Goal: Communication & Community: Participate in discussion

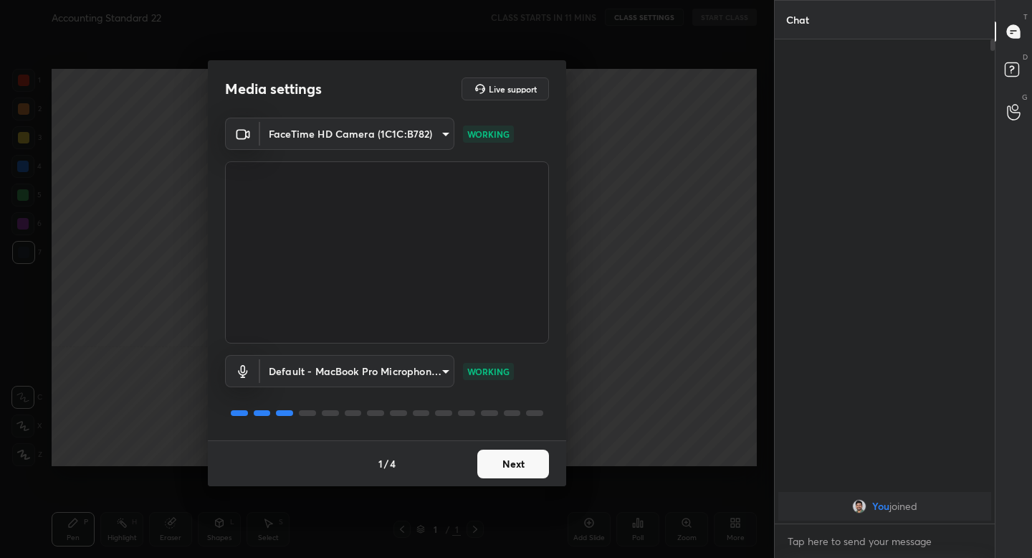
click at [529, 466] on button "Next" at bounding box center [513, 463] width 72 height 29
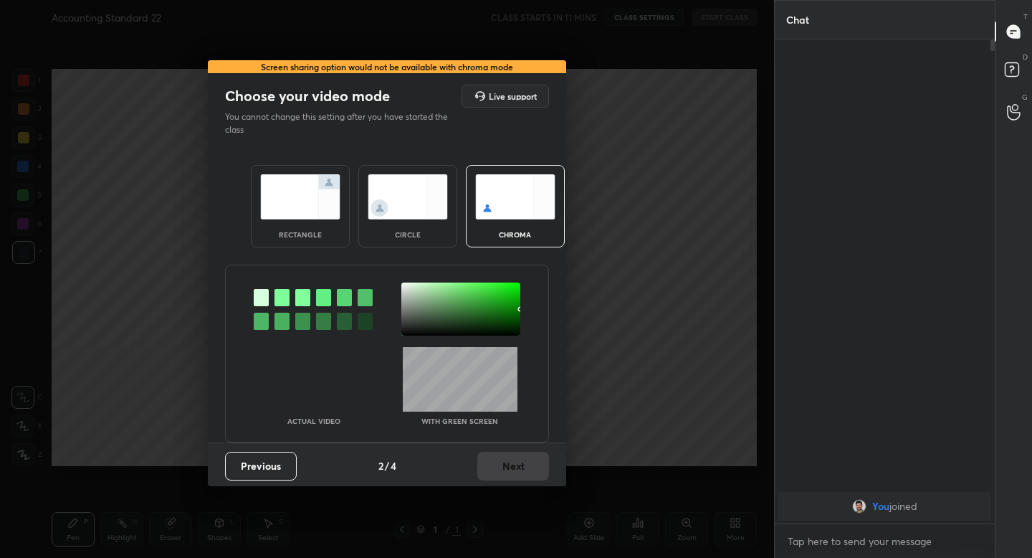
click at [297, 198] on img at bounding box center [300, 196] width 80 height 45
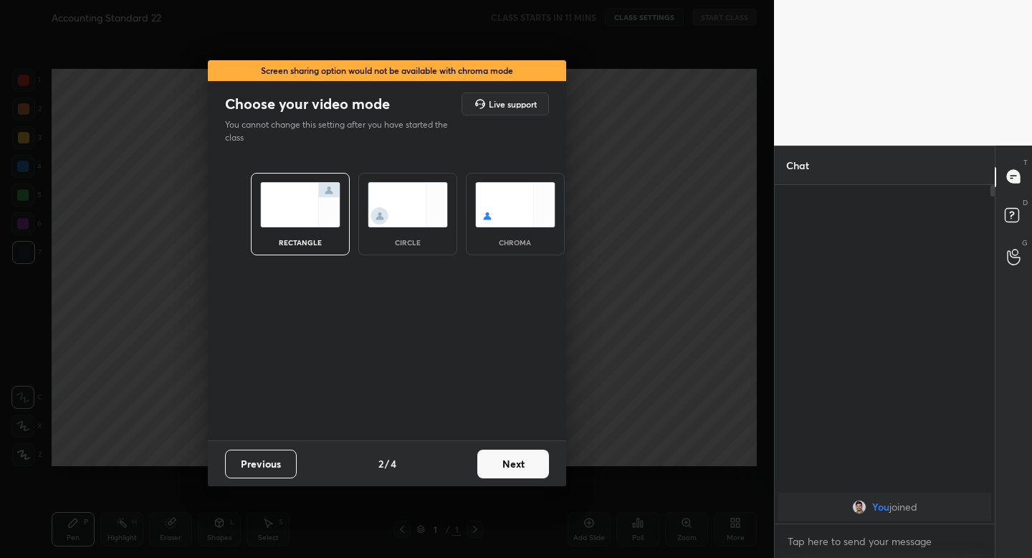
click at [509, 457] on button "Next" at bounding box center [513, 463] width 72 height 29
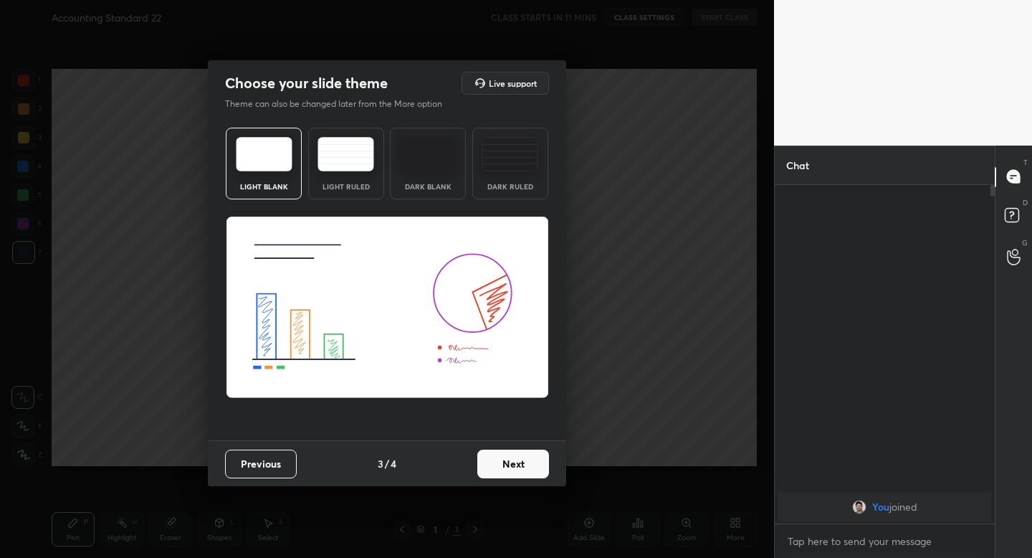
click at [520, 463] on button "Next" at bounding box center [513, 463] width 72 height 29
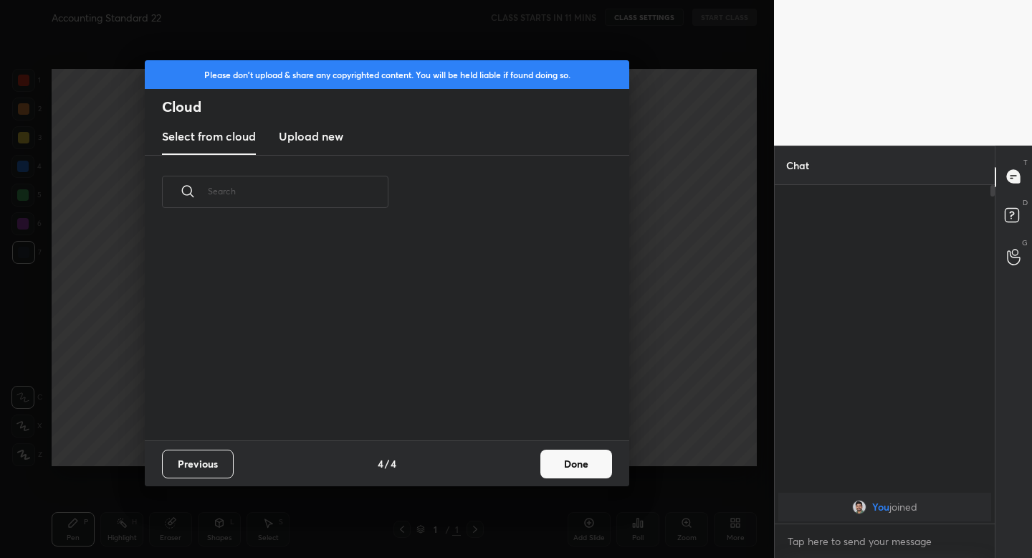
scroll to position [211, 460]
click at [586, 464] on button "Done" at bounding box center [576, 463] width 72 height 29
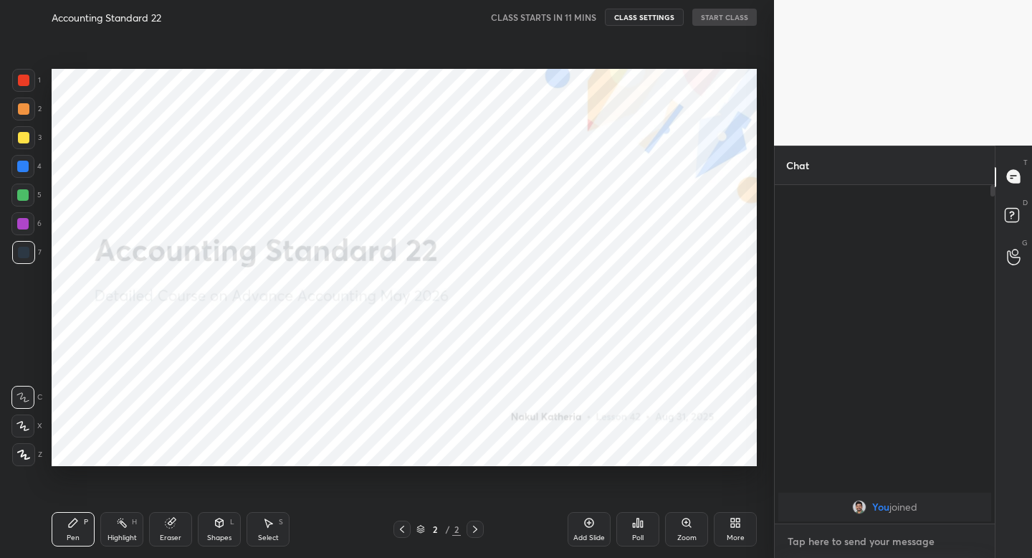
type textarea "x"
click at [827, 535] on textarea at bounding box center [884, 541] width 197 height 23
type textarea "g"
type textarea "x"
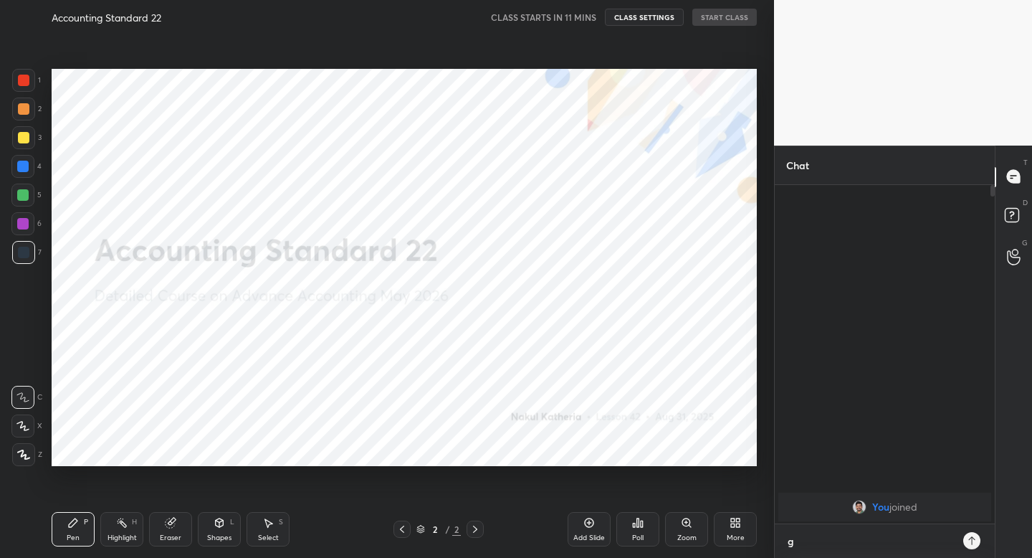
type textarea "gu"
type textarea "x"
type textarea "guy"
type textarea "x"
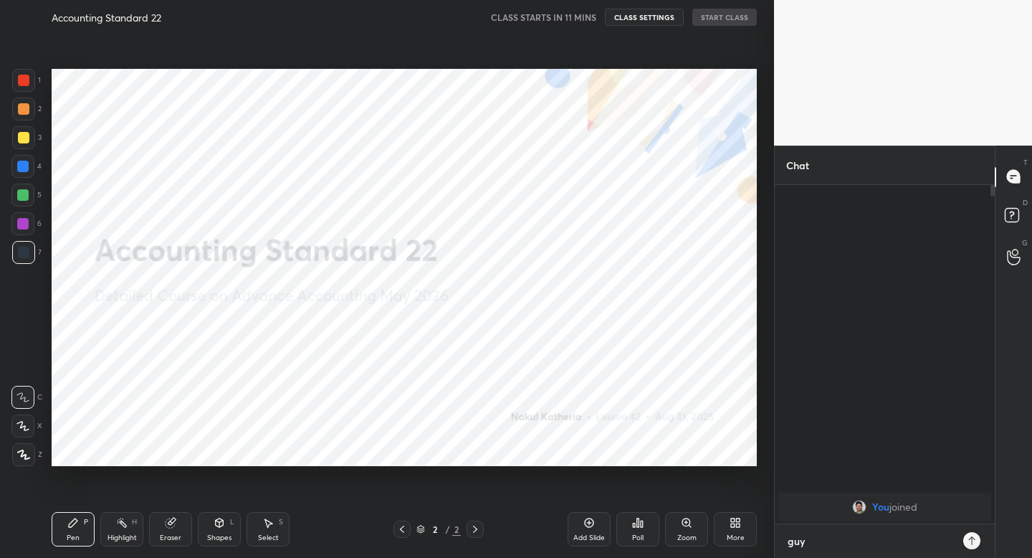
type textarea "guys"
type textarea "x"
type textarea "guys"
type textarea "x"
type textarea "guys n"
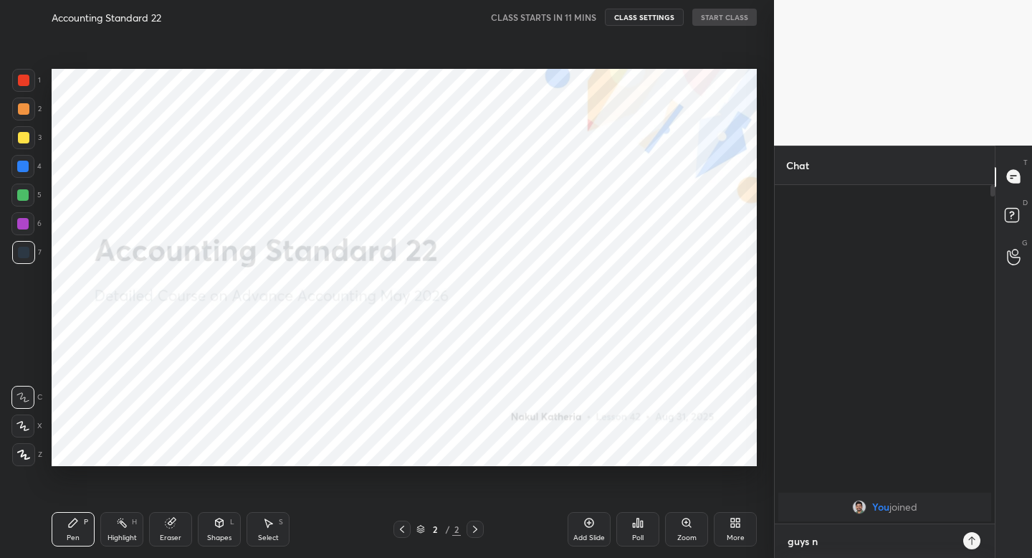
type textarea "x"
type textarea "guys no"
type textarea "x"
type textarea "guys no"
type textarea "x"
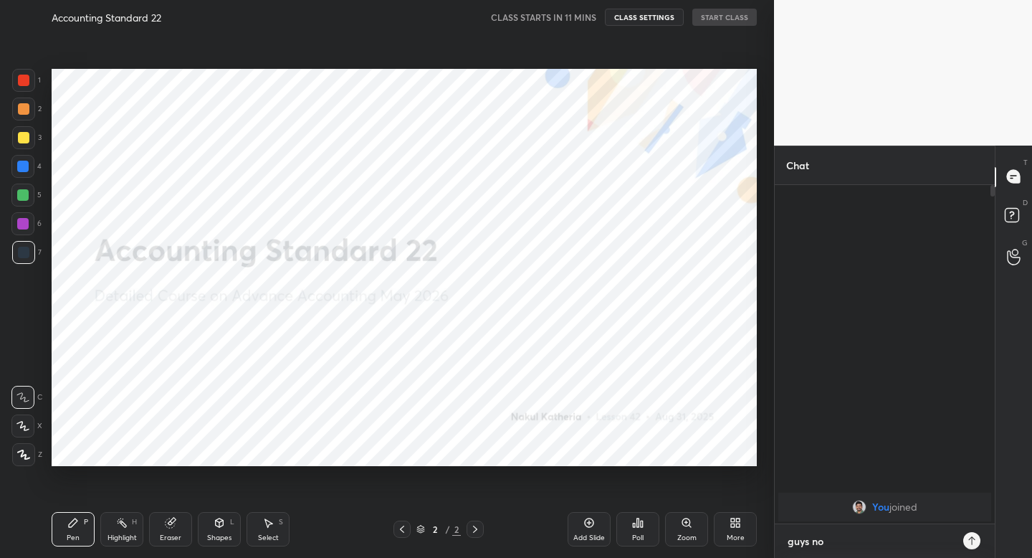
type textarea "guys no s"
type textarea "x"
type textarea "guys no se"
type textarea "x"
type textarea "guys no ses"
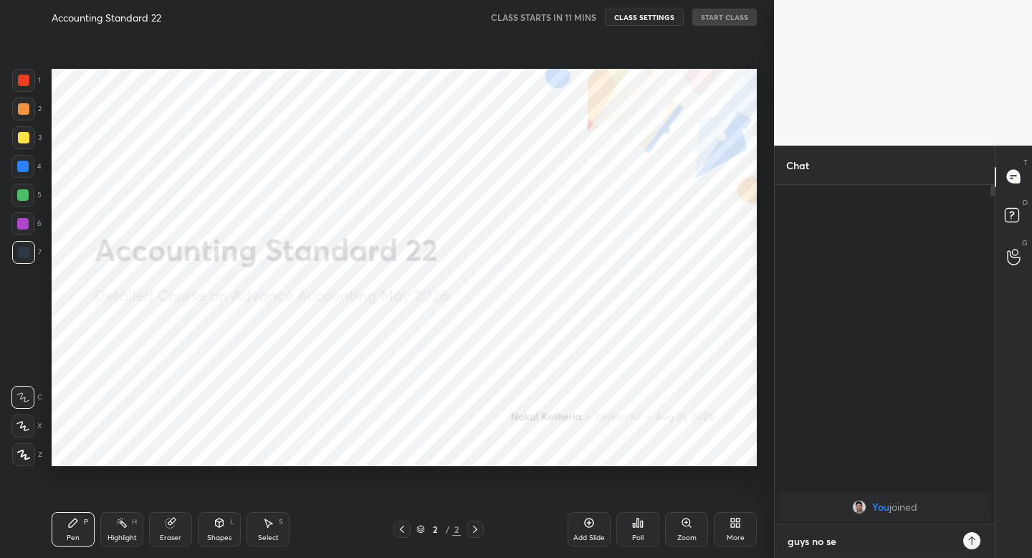
type textarea "x"
type textarea "guys no sess"
type textarea "x"
type textarea "guys no sessi"
type textarea "x"
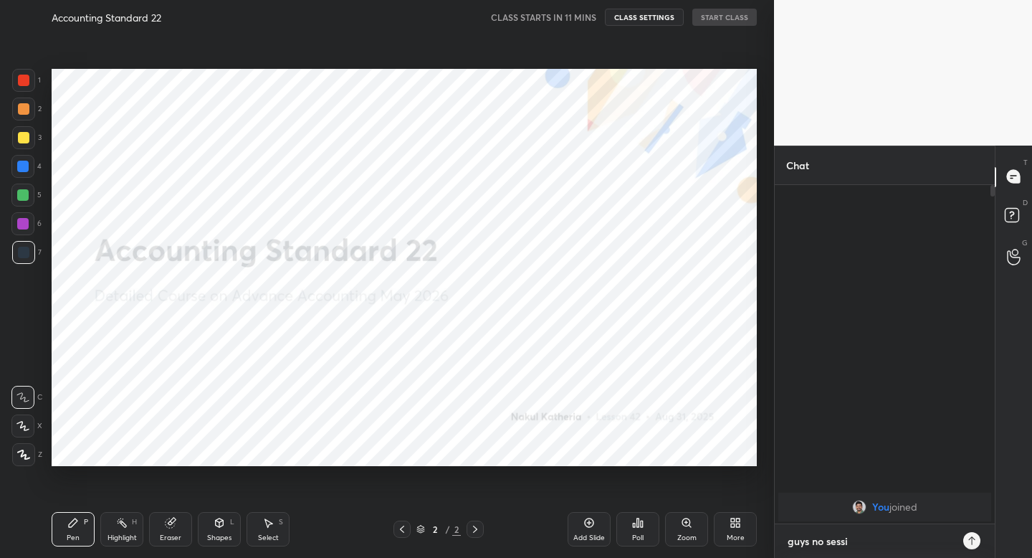
type textarea "guys no sessio"
type textarea "x"
type textarea "guys no session"
type textarea "x"
type textarea "guys no session"
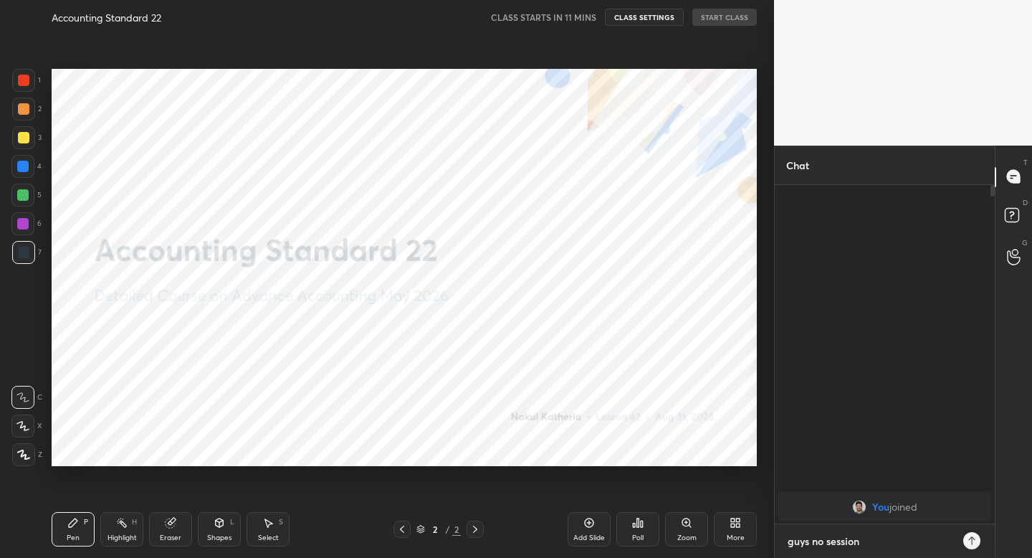
type textarea "x"
type textarea "guys no session t"
type textarea "x"
type textarea "guys no session to"
type textarea "x"
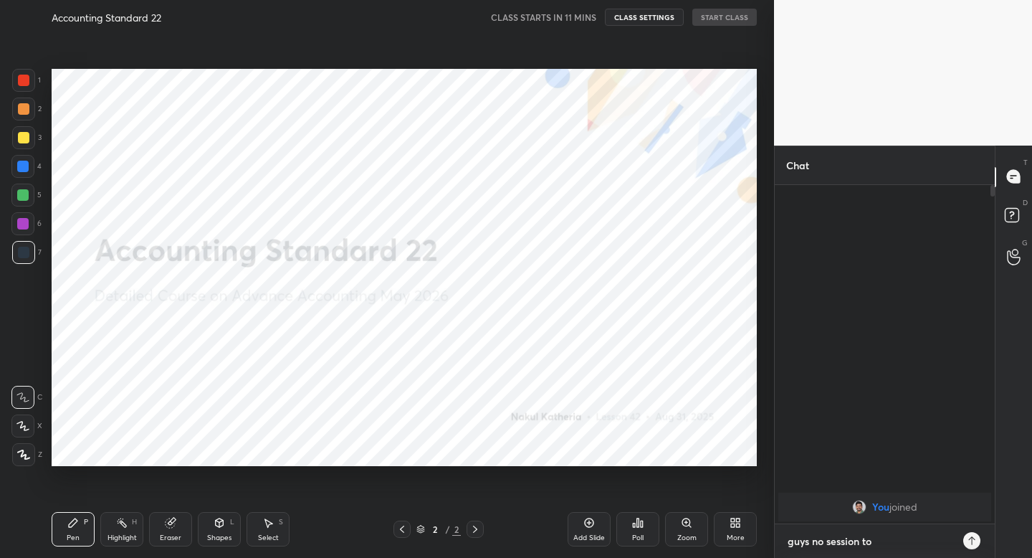
type textarea "guys no session [PERSON_NAME]"
type textarea "x"
type textarea "guys no session toda"
type textarea "x"
type textarea "guys no session [DATE]"
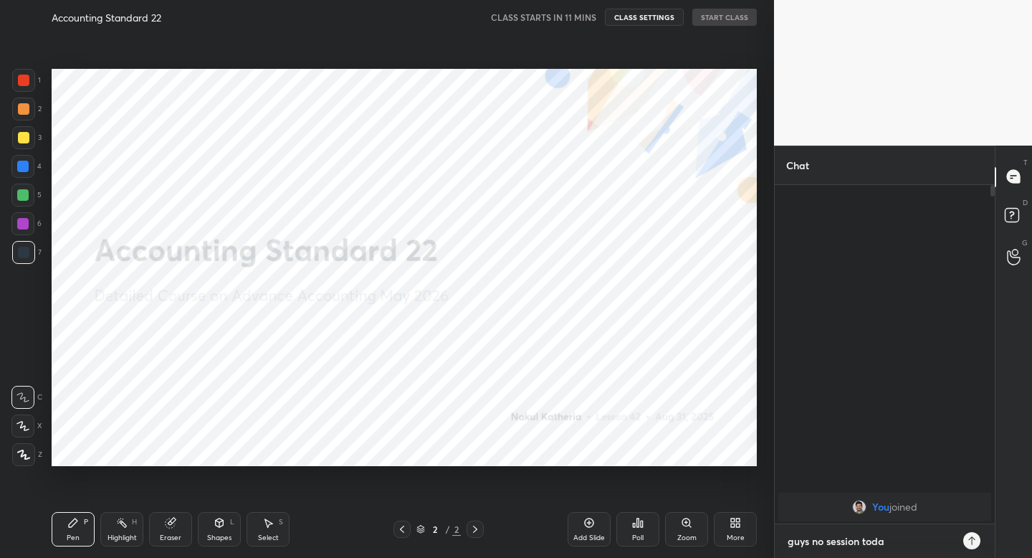
type textarea "x"
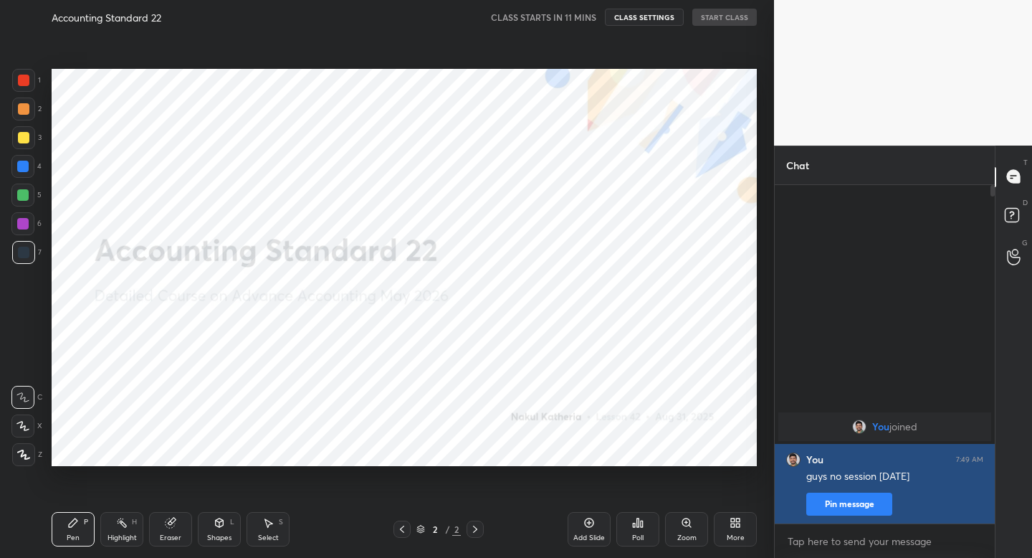
click at [838, 511] on button "Pin message" at bounding box center [849, 503] width 86 height 23
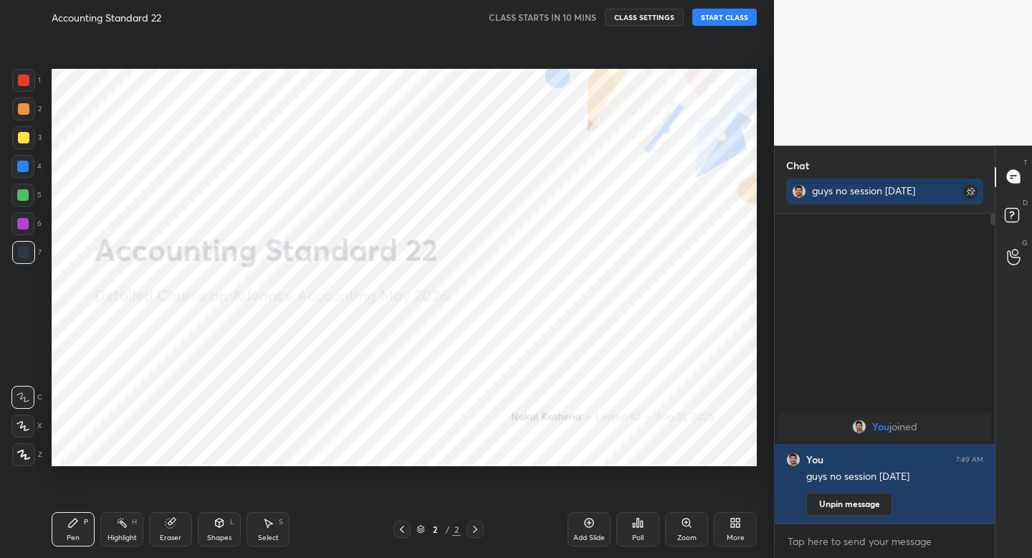
click at [742, 19] on button "START CLASS" at bounding box center [724, 17] width 64 height 17
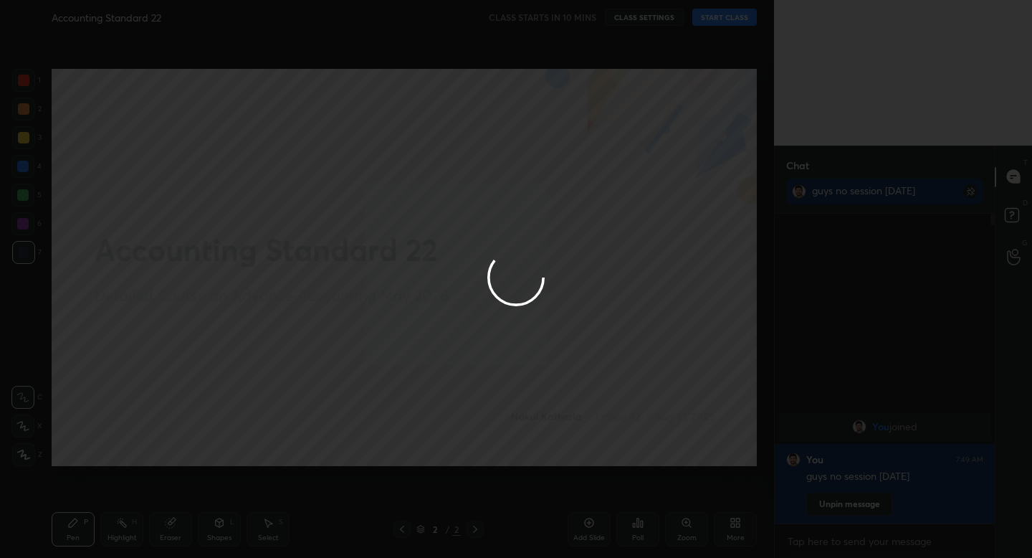
type textarea "x"
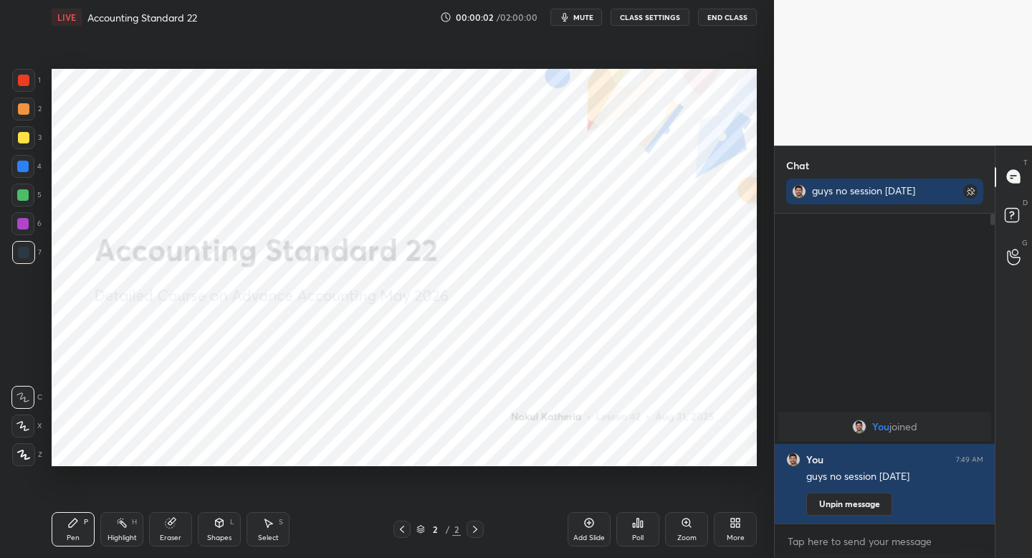
click at [737, 18] on button "End Class" at bounding box center [727, 17] width 59 height 17
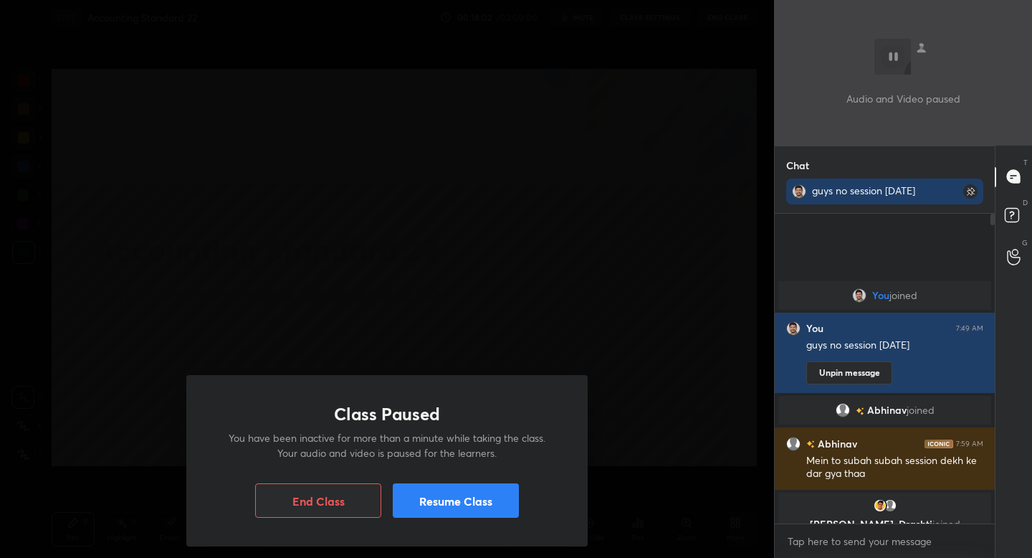
click at [482, 507] on button "Resume Class" at bounding box center [456, 500] width 126 height 34
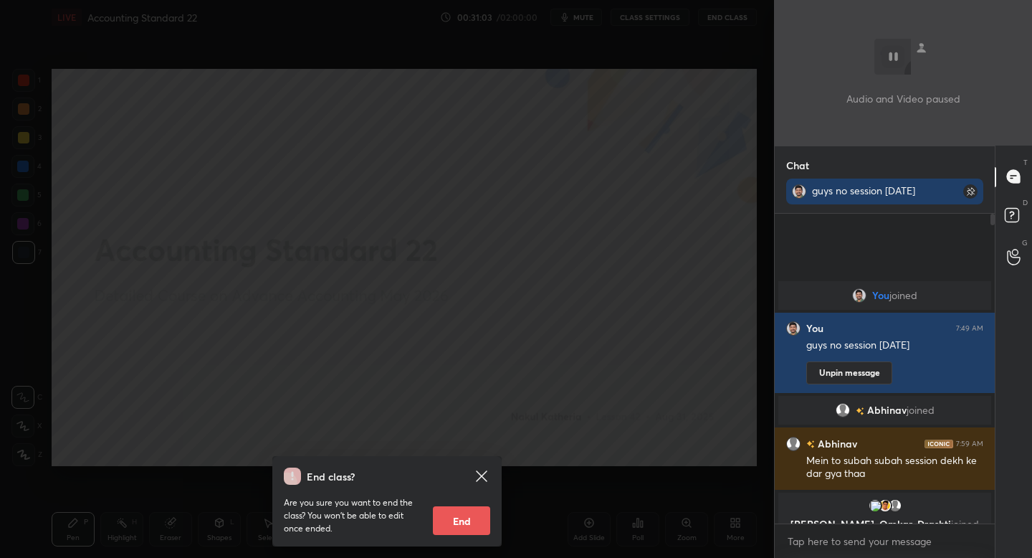
click at [582, 337] on div "End class? Are you sure you want to end the class? You won’t be able to edit on…" at bounding box center [387, 279] width 774 height 558
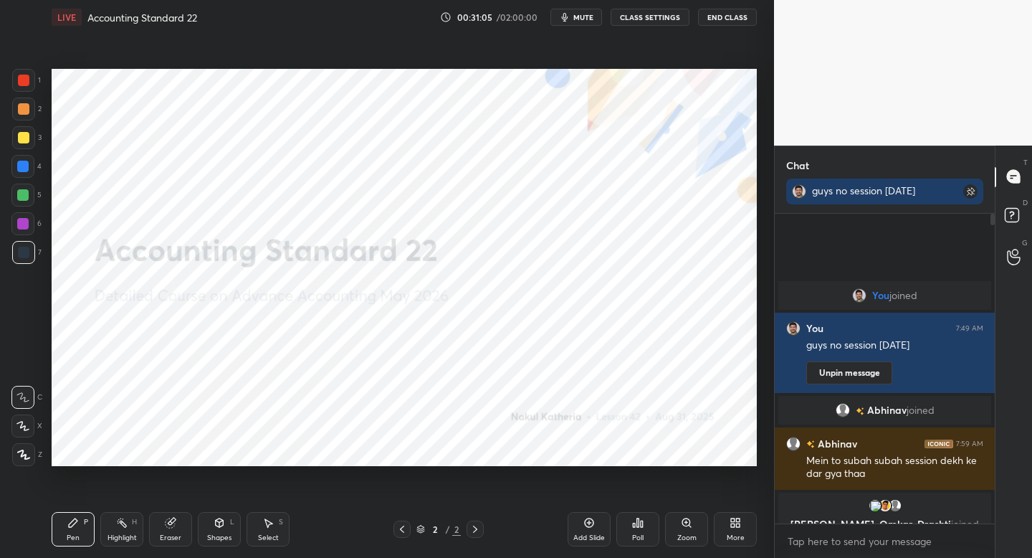
click at [729, 14] on button "End Class" at bounding box center [727, 17] width 59 height 17
